Goal: Transaction & Acquisition: Purchase product/service

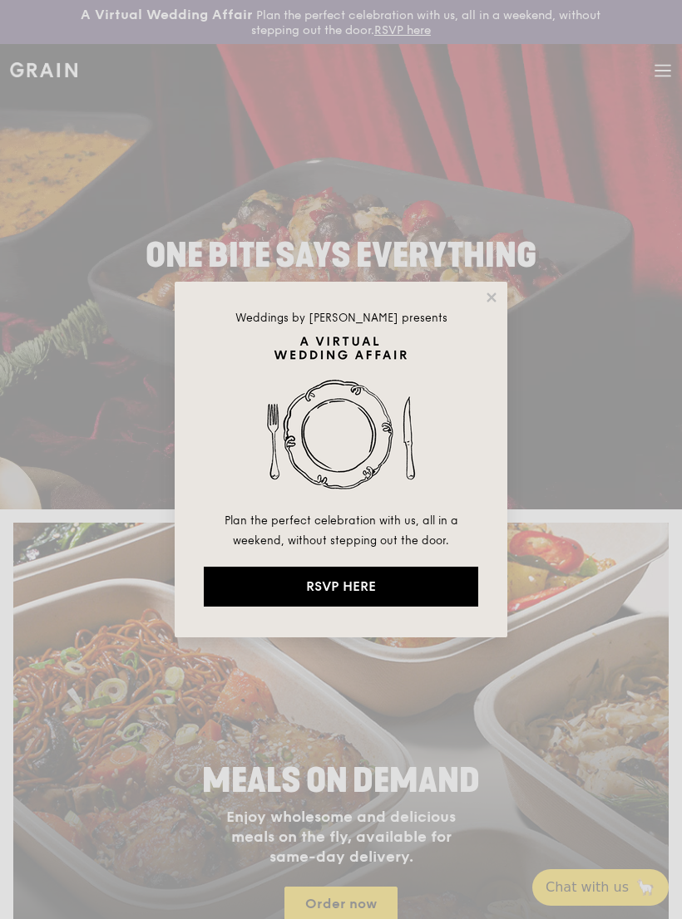
click at [469, 295] on div "Weddings by [PERSON_NAME] presents Plan the perfect celebration with us, all in…" at bounding box center [341, 460] width 332 height 356
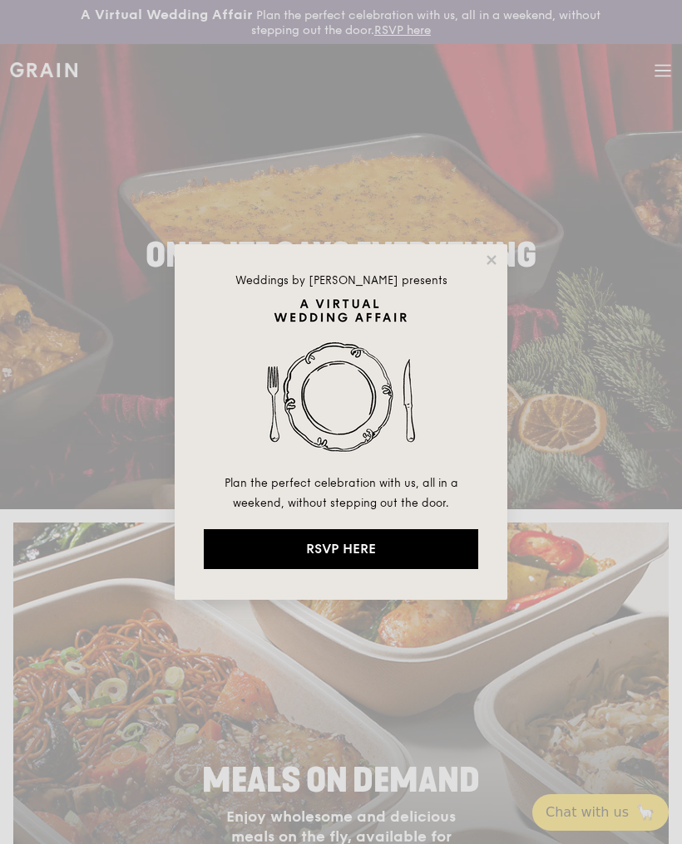
click at [480, 266] on div "Weddings by [PERSON_NAME] presents Plan the perfect celebration with us, all in…" at bounding box center [341, 422] width 332 height 356
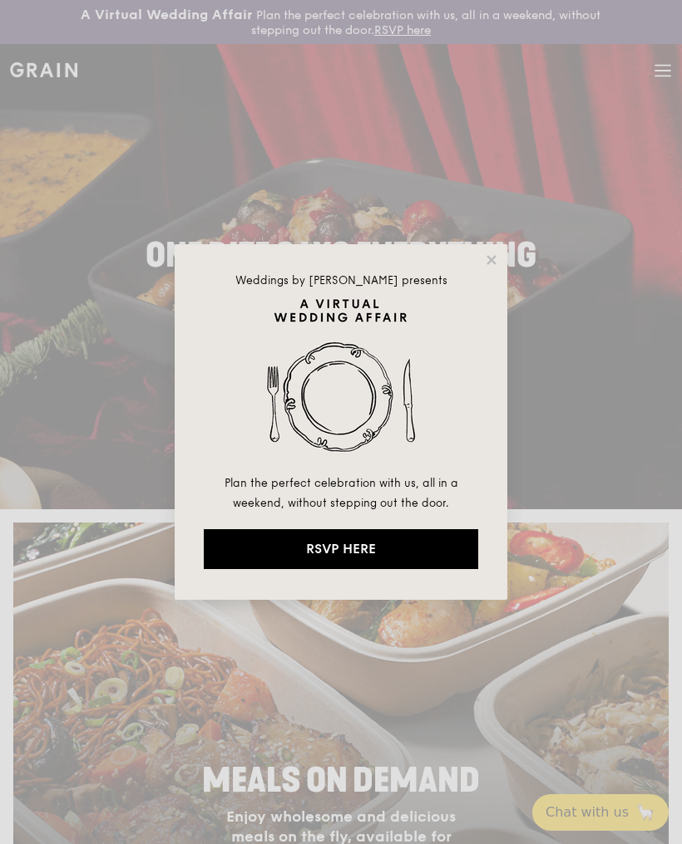
click at [481, 267] on div "Weddings by [PERSON_NAME] presents Plan the perfect celebration with us, all in…" at bounding box center [341, 422] width 332 height 356
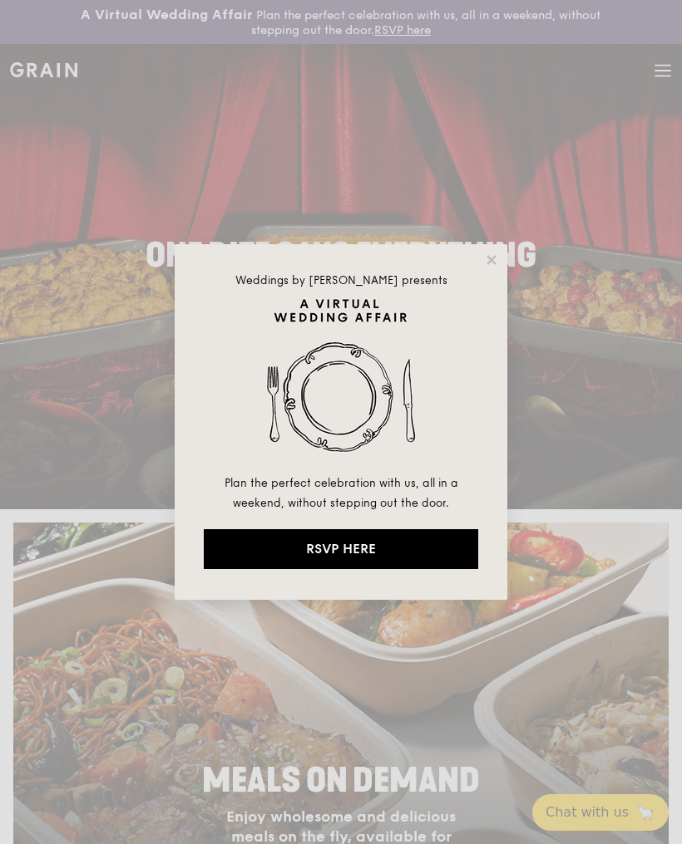
click at [470, 256] on div "Weddings by [PERSON_NAME] presents Plan the perfect celebration with us, all in…" at bounding box center [341, 422] width 332 height 356
click at [489, 254] on icon at bounding box center [491, 260] width 15 height 15
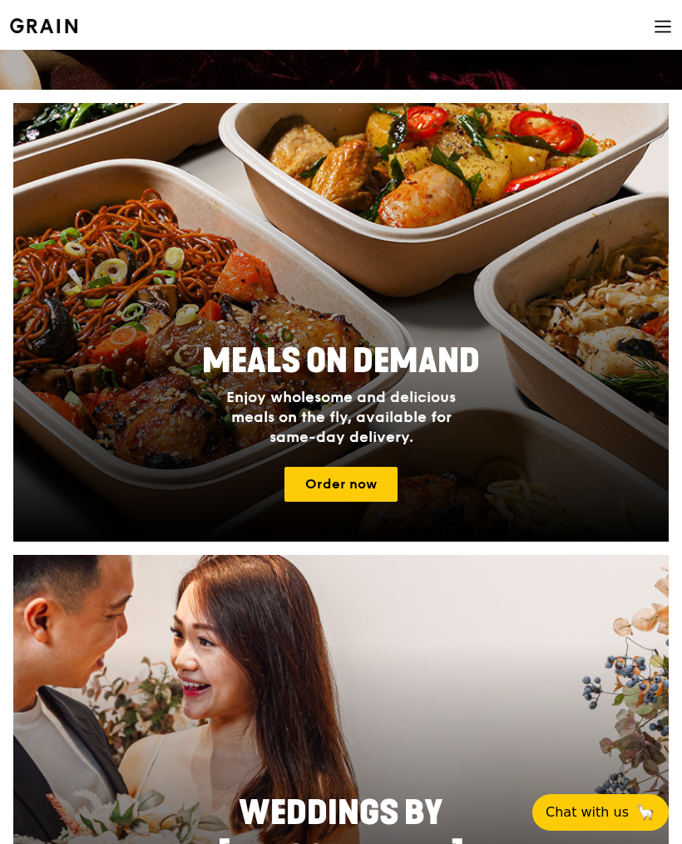
scroll to position [419, 0]
click at [556, 435] on div "Meals On Demand Enjoy wholesome and delicious meals on the fly, available for s…" at bounding box center [340, 393] width 655 height 121
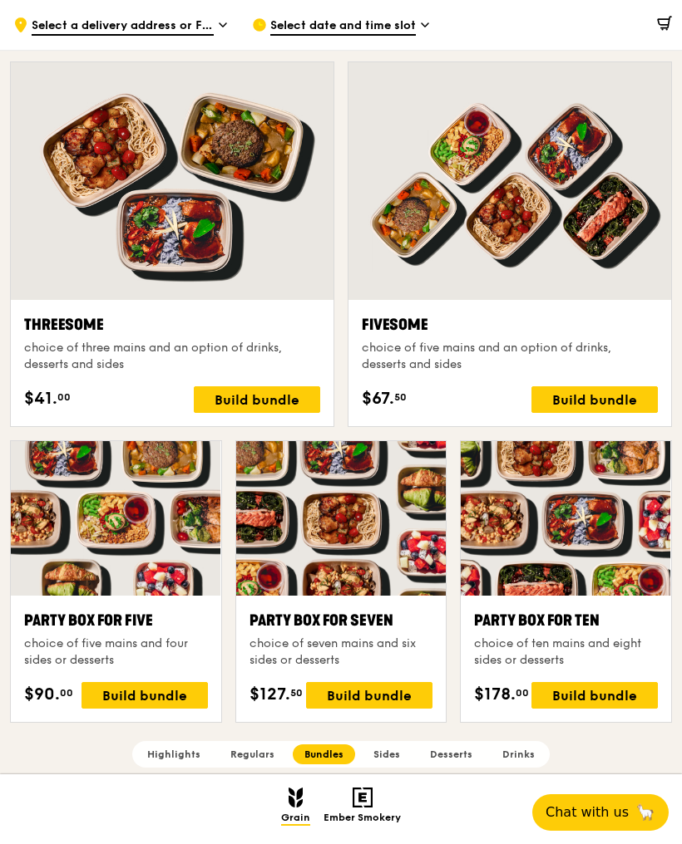
scroll to position [2847, 0]
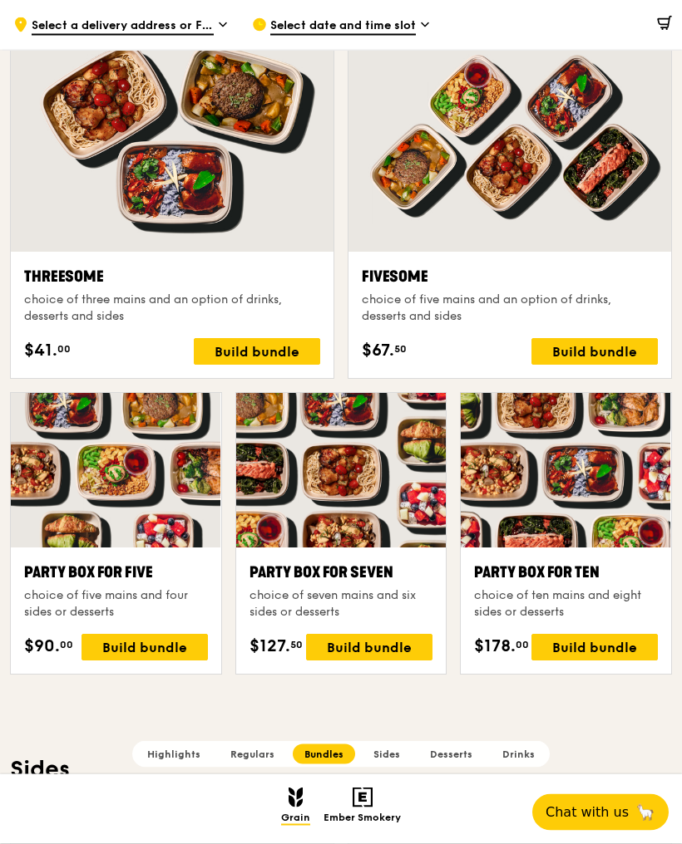
click at [367, 456] on div at bounding box center [341, 471] width 210 height 155
click at [672, 704] on div "Grain Highlights Regulars Bundles Sides Desserts Drinks Ember Smokery What will…" at bounding box center [341, 583] width 682 height 6575
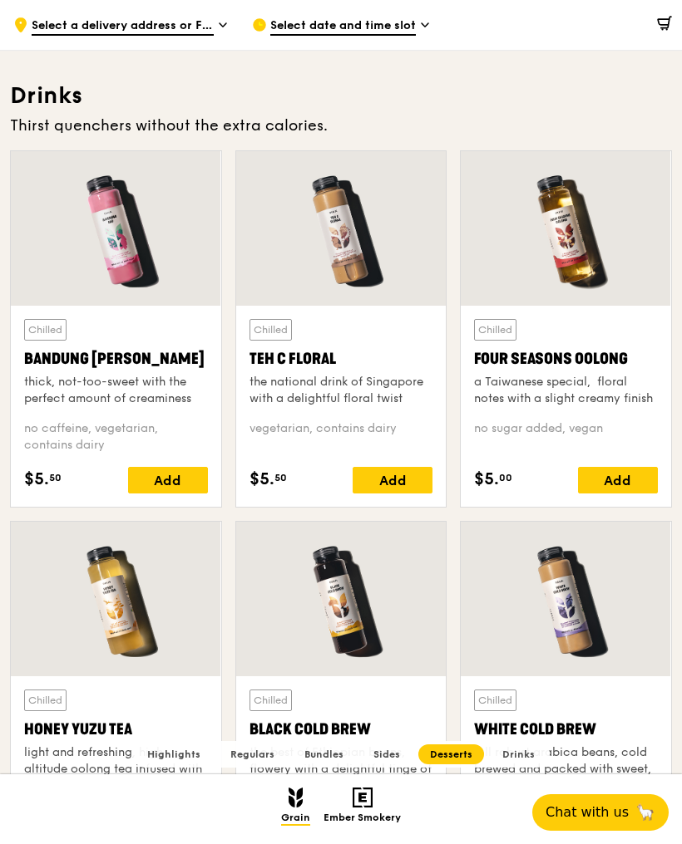
scroll to position [5429, 0]
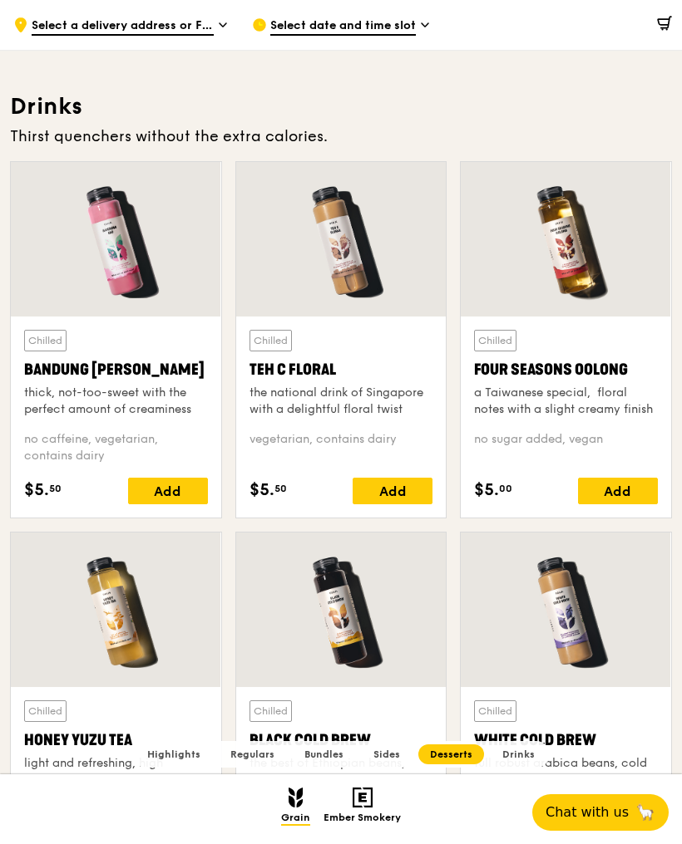
click at [121, 246] on div at bounding box center [116, 239] width 210 height 155
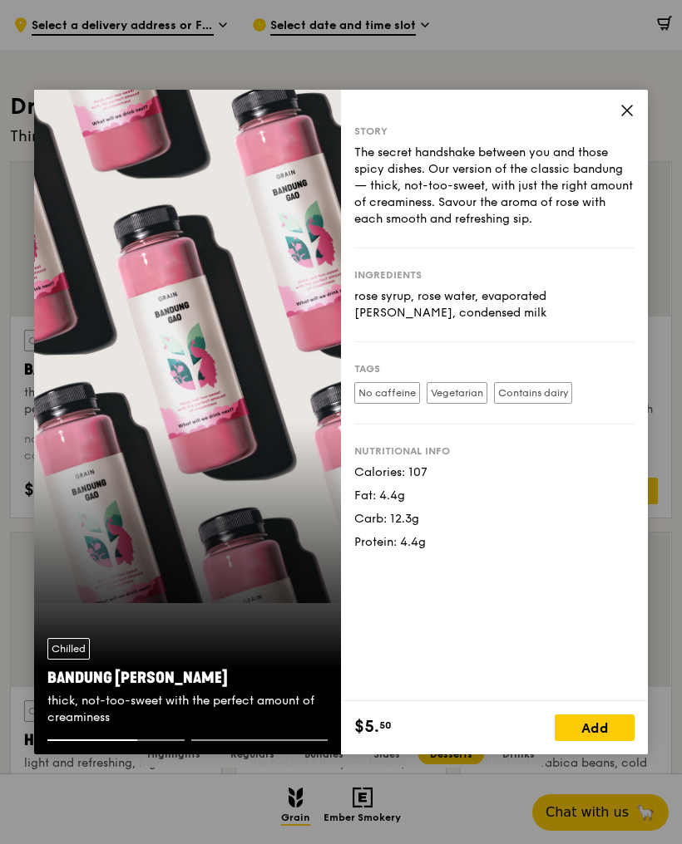
click at [616, 160] on div "Story The secret handshake between you and those spicy dishes. Our version of t…" at bounding box center [494, 396] width 307 height 612
click at [625, 118] on icon at bounding box center [626, 110] width 15 height 15
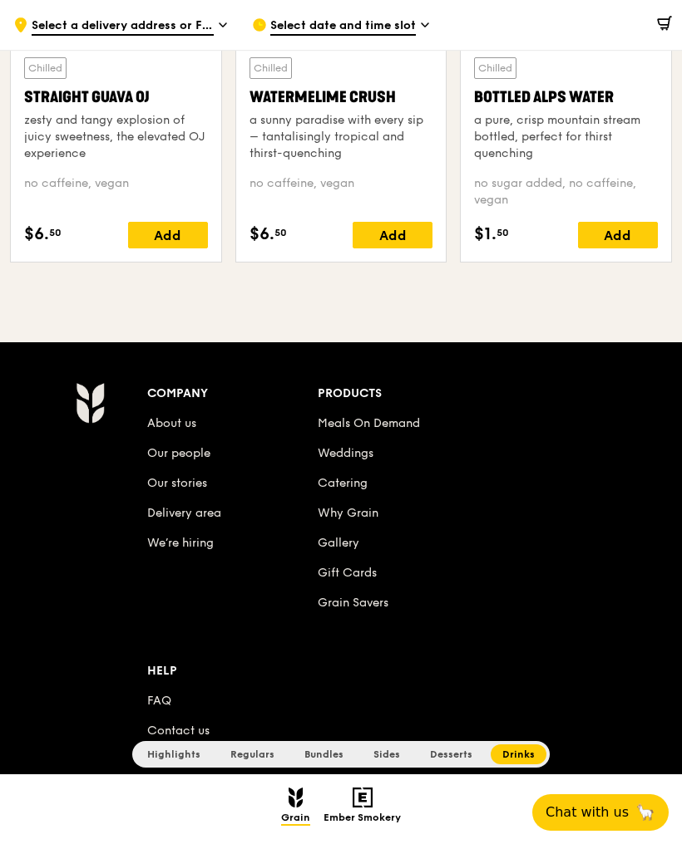
scroll to position [6479, 0]
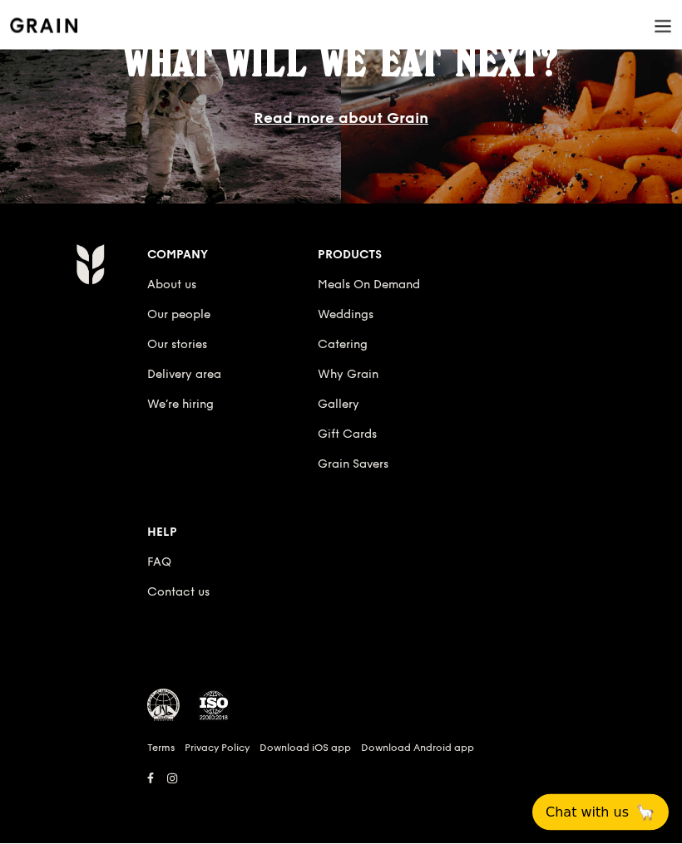
scroll to position [420, 0]
